Goal: Find specific page/section: Find specific page/section

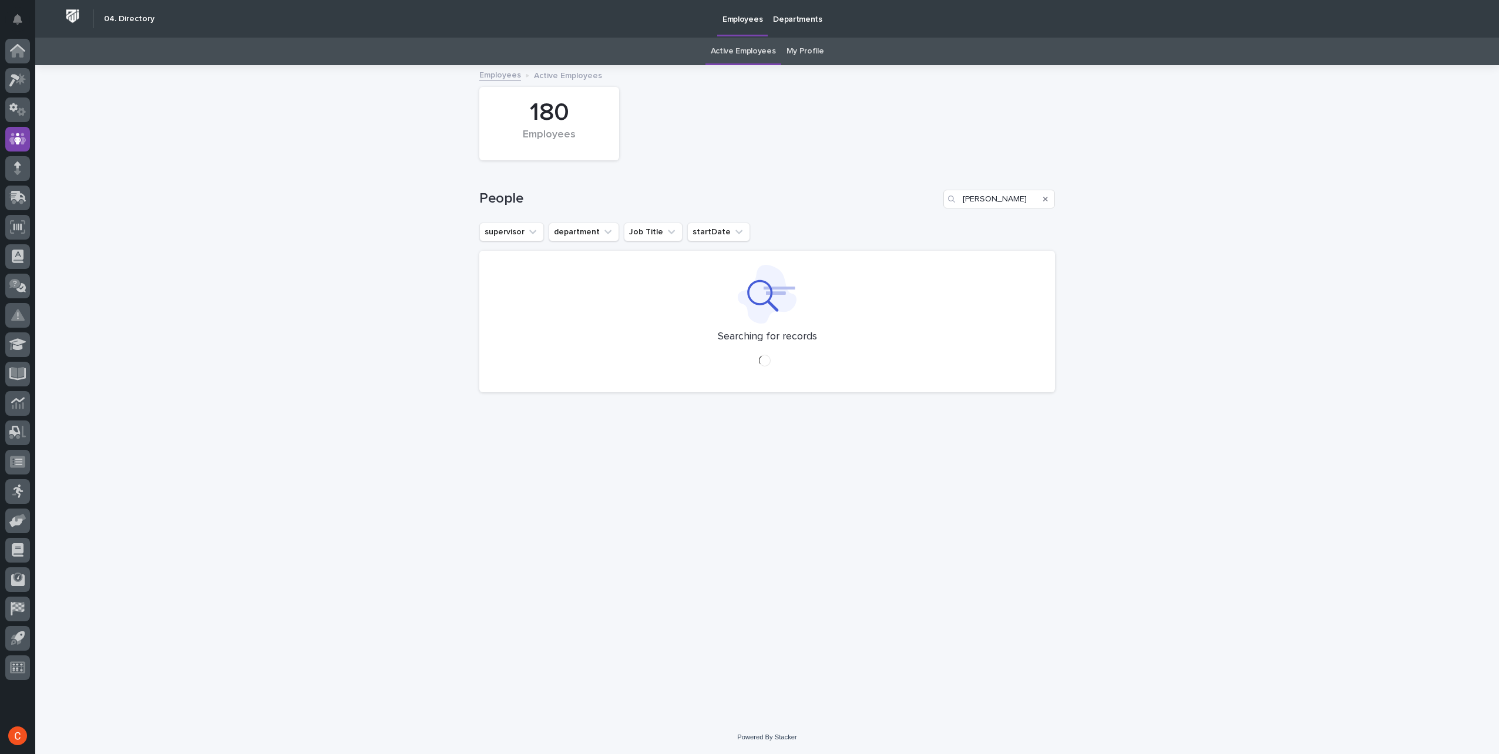
type input "[PERSON_NAME]"
click at [1044, 196] on icon "Search" at bounding box center [1045, 199] width 5 height 7
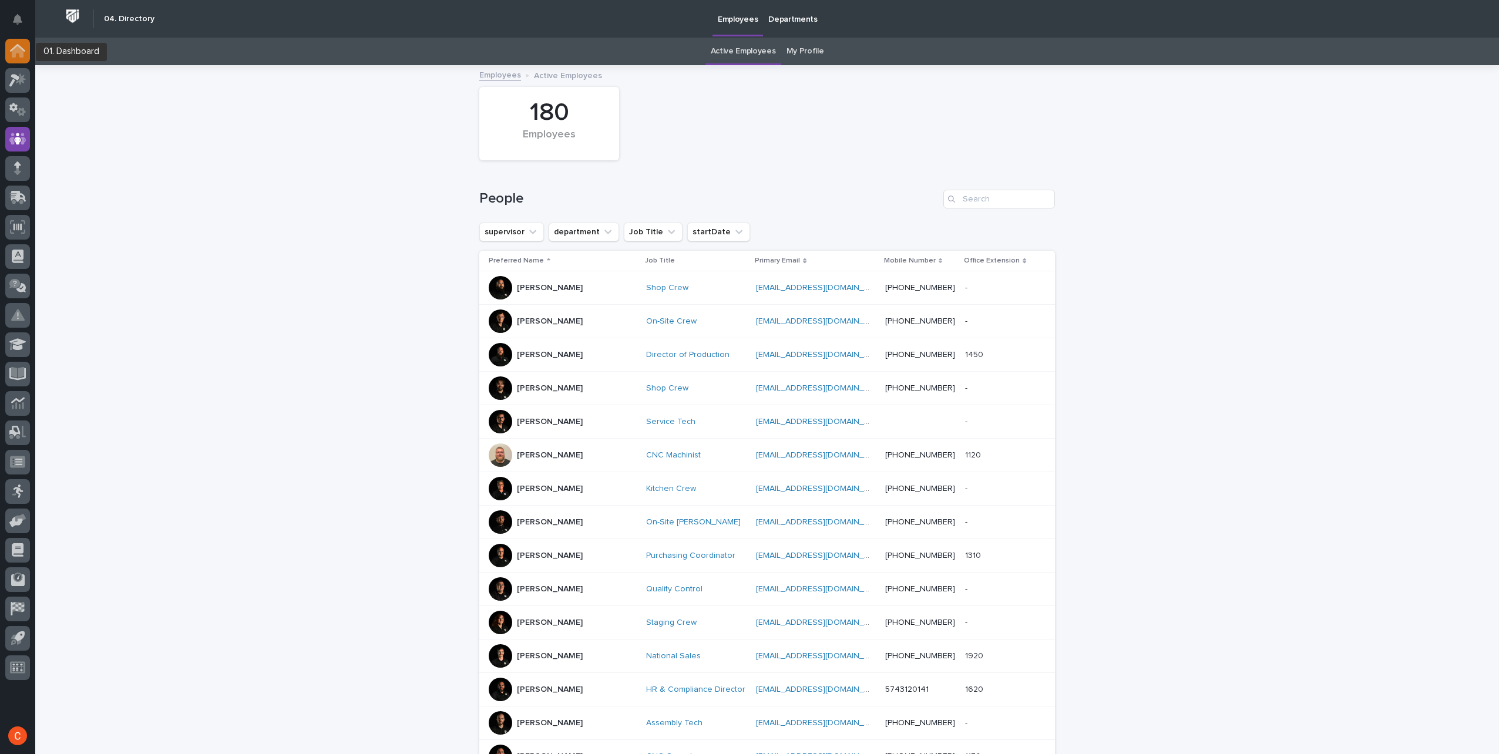
click at [14, 52] on icon at bounding box center [18, 52] width 12 height 12
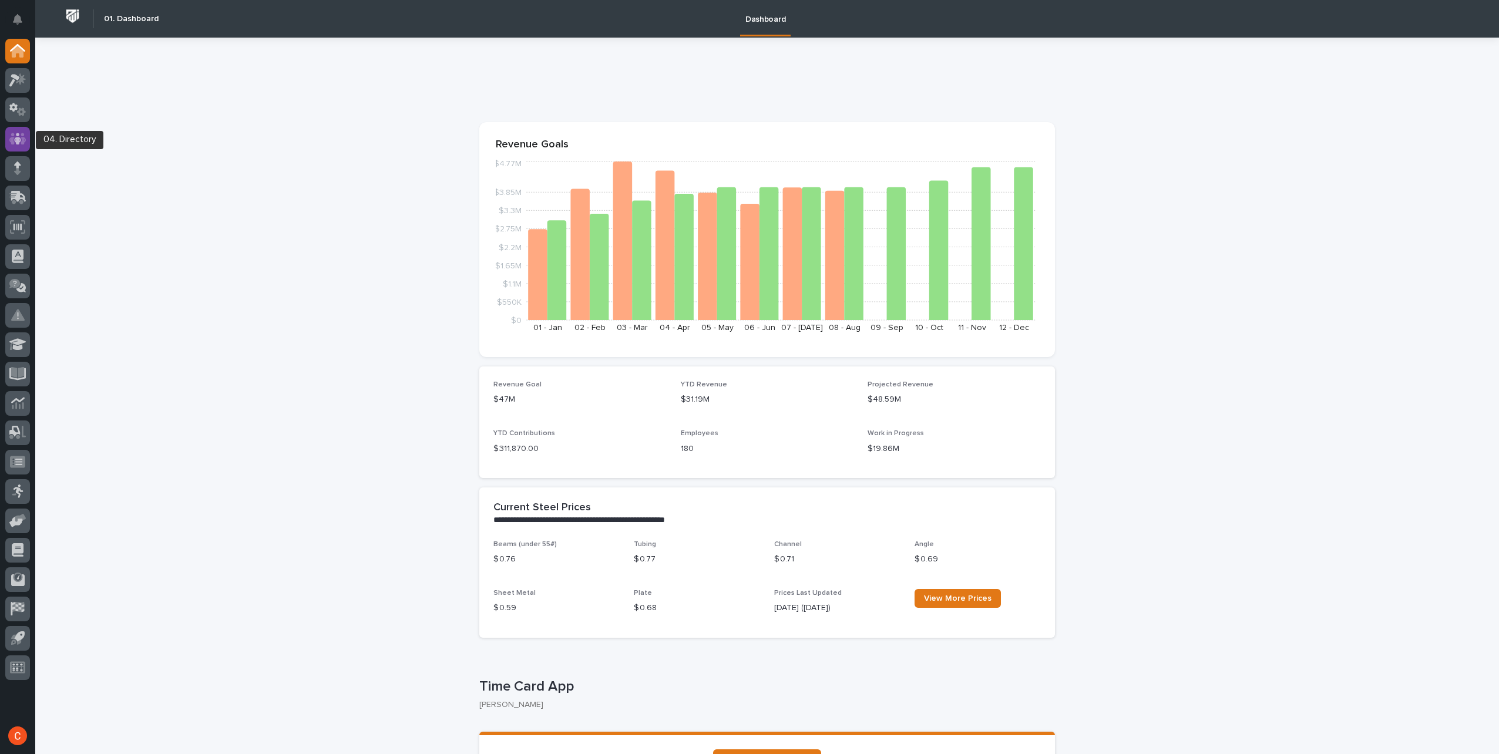
click at [18, 136] on icon at bounding box center [17, 139] width 17 height 14
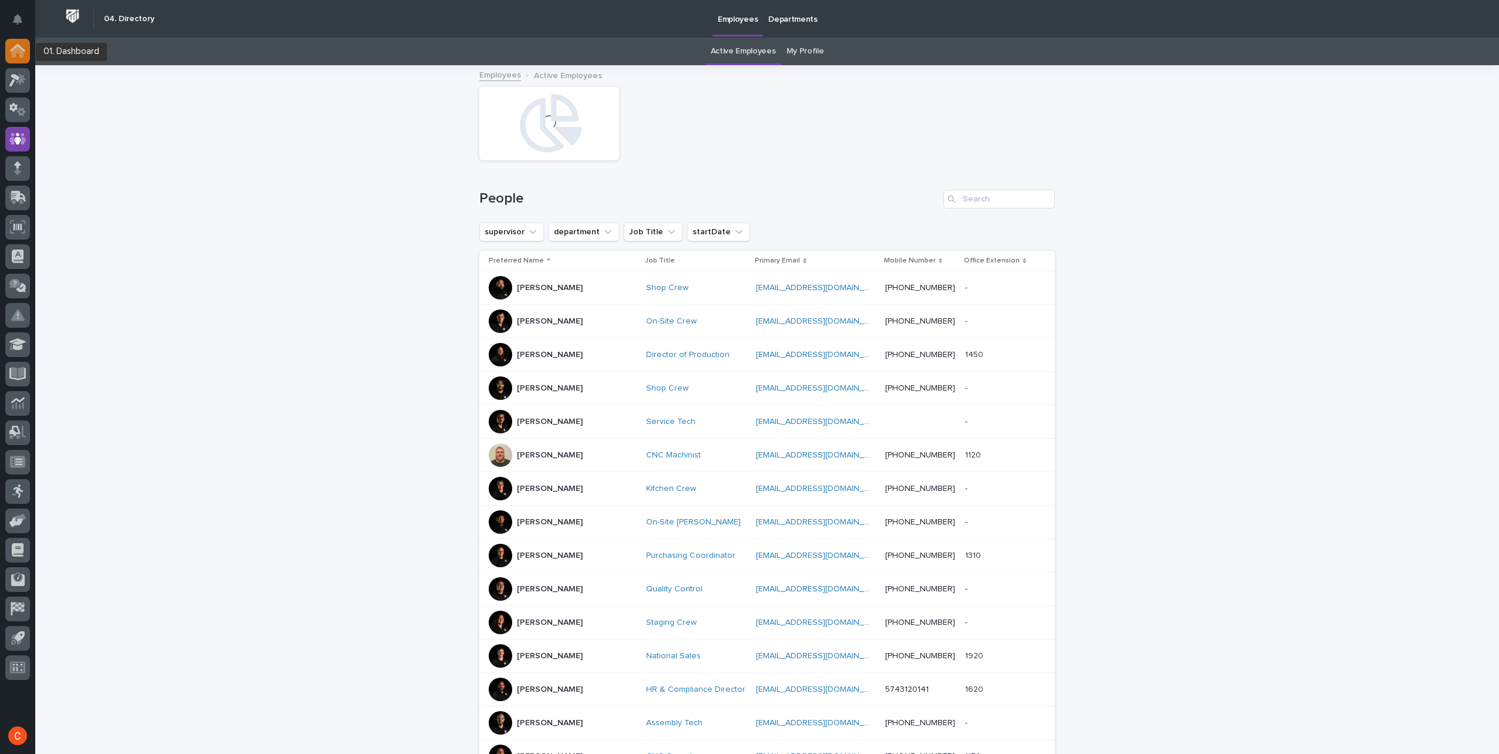
click at [13, 53] on icon at bounding box center [18, 52] width 12 height 12
